Goal: Information Seeking & Learning: Learn about a topic

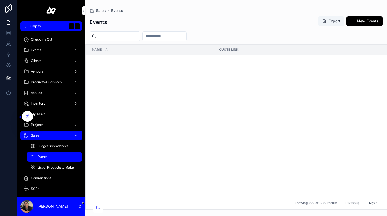
scroll to position [411, 385]
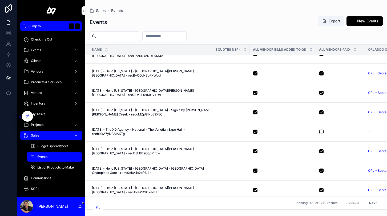
click at [43, 99] on div "Inventory" at bounding box center [50, 103] width 55 height 9
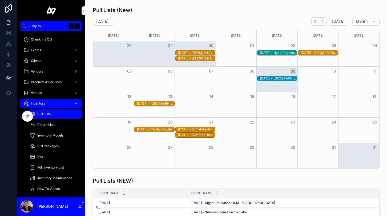
click at [52, 169] on span "Full Inventory List" at bounding box center [50, 167] width 27 height 4
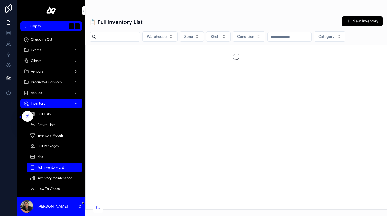
click at [122, 35] on input "scrollable content" at bounding box center [118, 36] width 44 height 7
type input "*********"
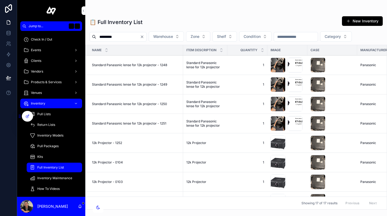
click at [160, 66] on span "Standard Panasonic lense for 12k projector - 1248" at bounding box center [129, 65] width 75 height 4
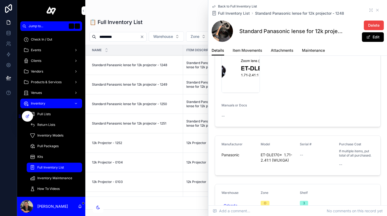
scroll to position [400, 0]
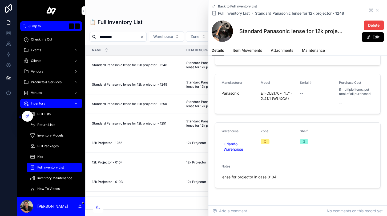
click at [119, 141] on span "12k Projector - 1252" at bounding box center [107, 143] width 30 height 4
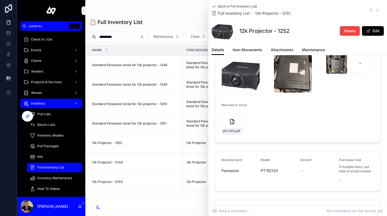
scroll to position [300, 0]
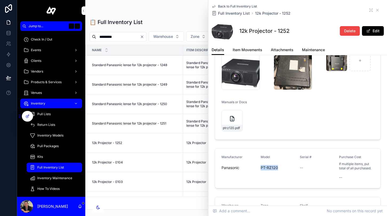
drag, startPoint x: 278, startPoint y: 169, endPoint x: 259, endPoint y: 167, distance: 19.2
click at [259, 167] on form "Manufacturer Panasonic Model PT-RZ120 Serial # -- Purchase Cost If multiple ite…" at bounding box center [297, 168] width 165 height 39
copy span "PT-RZ120"
click at [48, 53] on div "Events" at bounding box center [50, 50] width 55 height 9
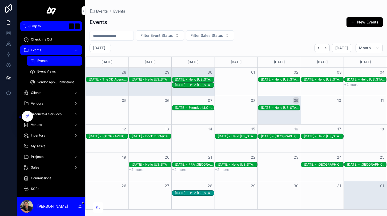
click at [40, 49] on span "Events" at bounding box center [36, 50] width 10 height 4
click at [229, 169] on div "+2 more" at bounding box center [236, 169] width 43 height 5
click at [227, 169] on button "+2 more" at bounding box center [222, 169] width 14 height 4
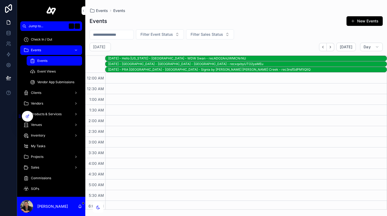
click at [243, 69] on div "[DATE] - PRA [GEOGRAPHIC_DATA] - [GEOGRAPHIC_DATA] - Signia by [PERSON_NAME] [P…" at bounding box center [247, 69] width 278 height 4
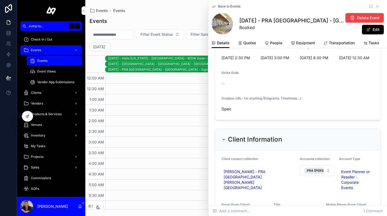
scroll to position [131, 0]
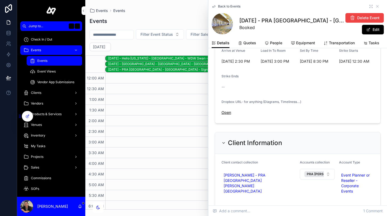
click at [228, 115] on link "Open" at bounding box center [227, 112] width 10 height 5
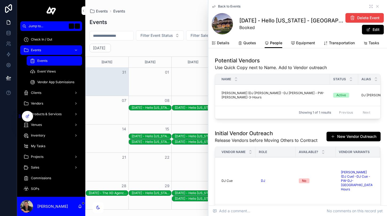
scroll to position [252, 0]
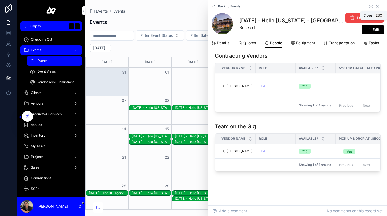
click at [377, 5] on icon "scrollable content" at bounding box center [377, 6] width 4 height 4
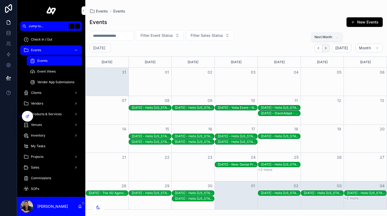
click at [328, 48] on icon "Next" at bounding box center [326, 48] width 4 height 4
